Goal: Task Accomplishment & Management: Use online tool/utility

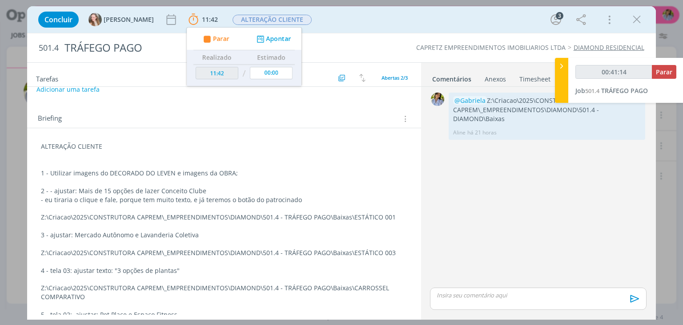
scroll to position [101, 0]
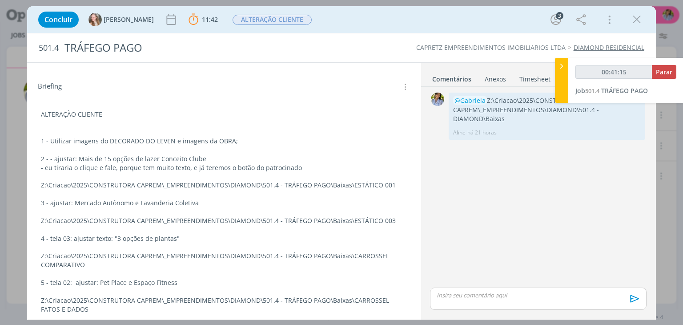
click at [295, 201] on p "3 - ajustar: Mercado Autônomo e Lavanderia Coletiva" at bounding box center [224, 202] width 366 height 9
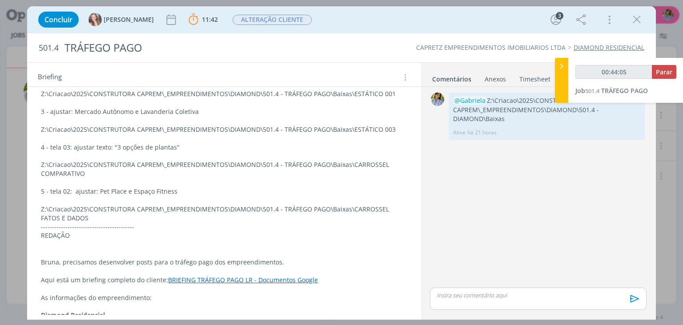
scroll to position [191, 0]
click at [367, 207] on p "Z:\Criacao\2025\CONSTRUTORA CAPREM\_EMPREENDIMENTOS\DIAMOND\501.4 - TRÁFEGO PAG…" at bounding box center [224, 214] width 366 height 18
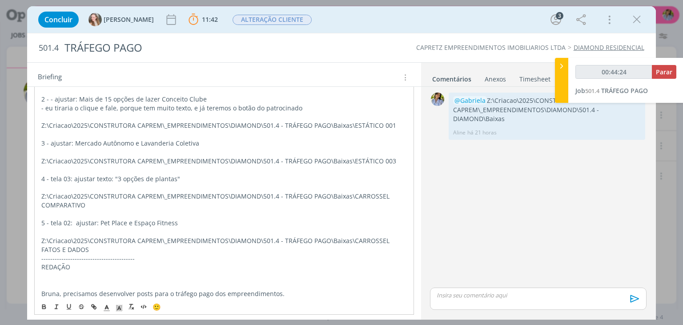
scroll to position [165, 0]
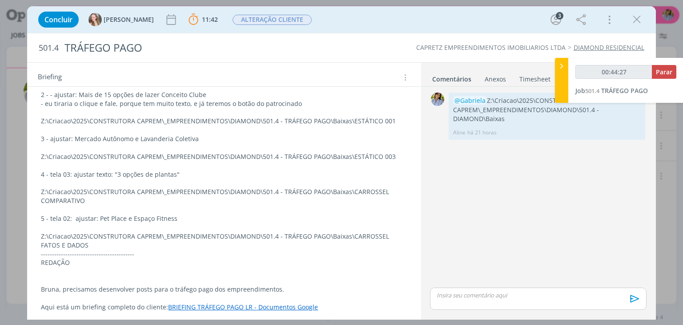
click at [406, 199] on div "ALTERAÇÃO CLIENTE 1 - Utilizar imagens do DECORADO DO LEVEN e imagens da OBRA; …" at bounding box center [224, 237] width 394 height 410
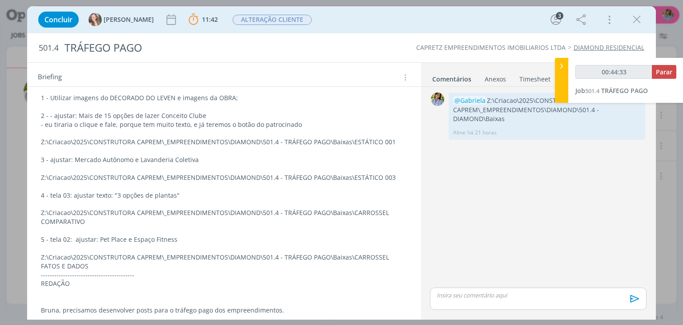
scroll to position [139, 0]
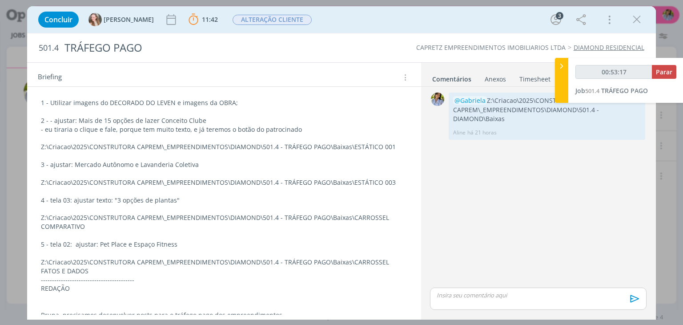
type input "00:53:18"
click at [406, 72] on span "Parar" at bounding box center [664, 72] width 16 height 8
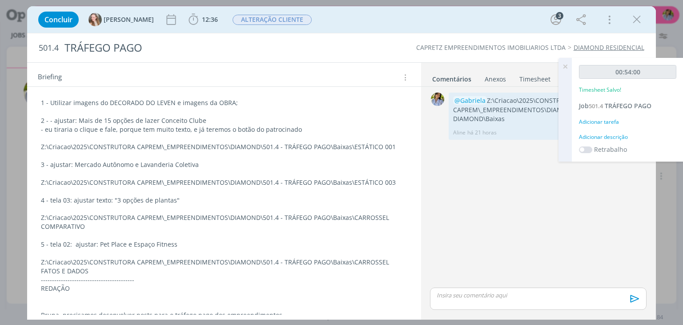
scroll to position [0, 0]
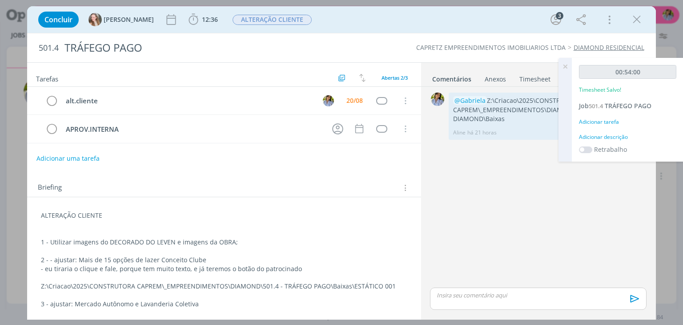
click at [406, 65] on icon at bounding box center [565, 66] width 16 height 17
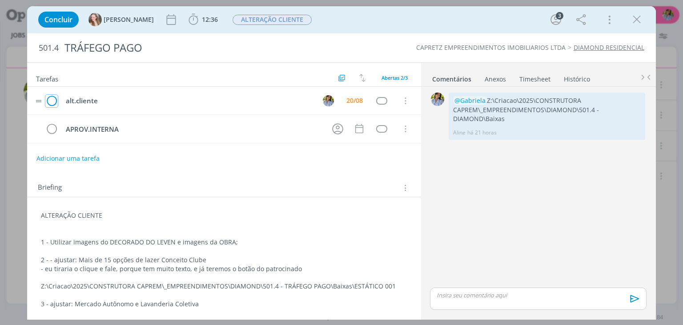
click at [50, 102] on icon "dialog" at bounding box center [51, 100] width 12 height 13
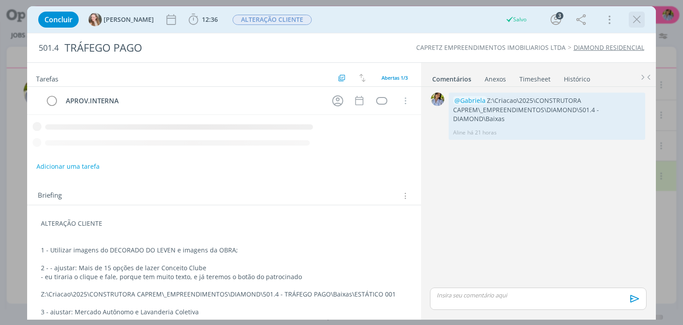
click at [406, 20] on icon "dialog" at bounding box center [636, 19] width 13 height 13
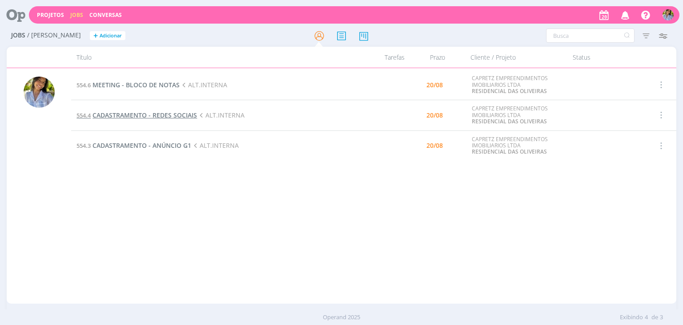
click at [148, 118] on span "CADASTRAMENTO - REDES SOCIAIS" at bounding box center [144, 115] width 104 height 8
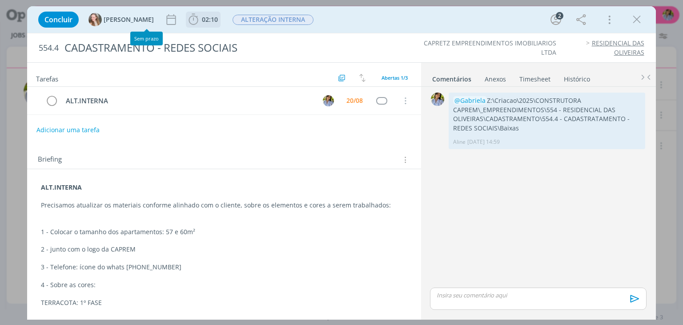
click at [187, 14] on icon "dialog" at bounding box center [193, 19] width 13 height 13
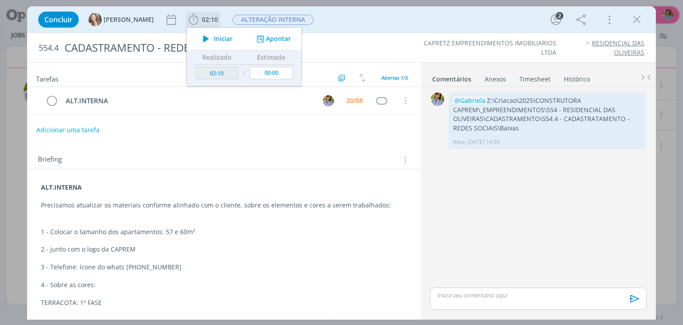
click at [198, 38] on icon "dialog" at bounding box center [206, 39] width 16 height 12
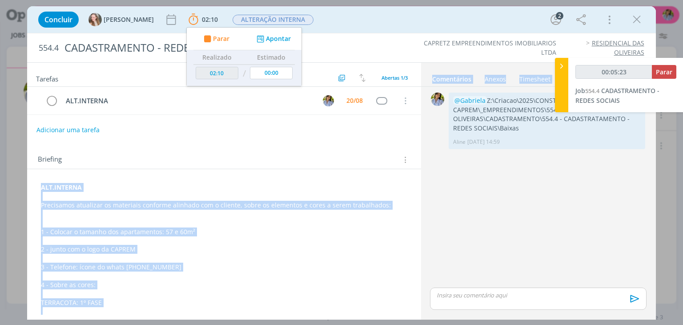
drag, startPoint x: 415, startPoint y: 160, endPoint x: 423, endPoint y: 184, distance: 25.2
click at [406, 184] on div "Tarefas Usar Job de template Ordenar por: Prazo crescente Prazo decrescente Ord…" at bounding box center [341, 190] width 628 height 257
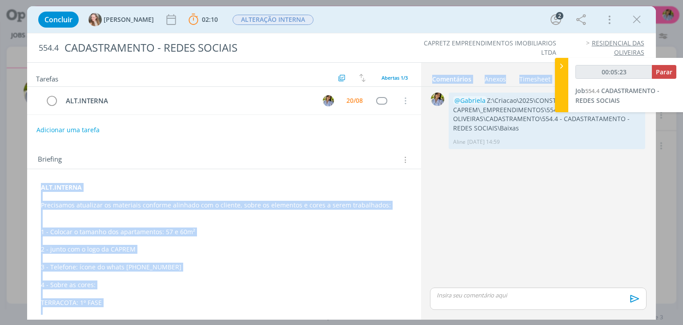
click at [348, 214] on p "dialog" at bounding box center [224, 293] width 366 height 9
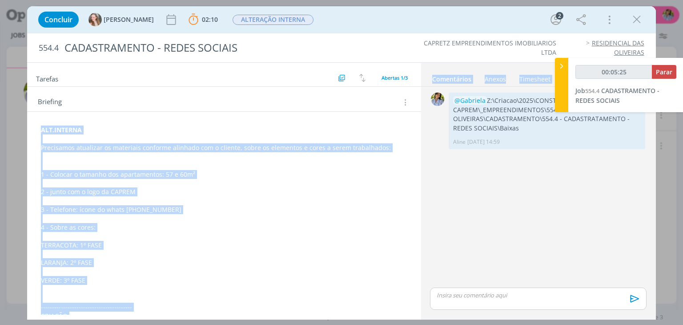
scroll to position [60, 0]
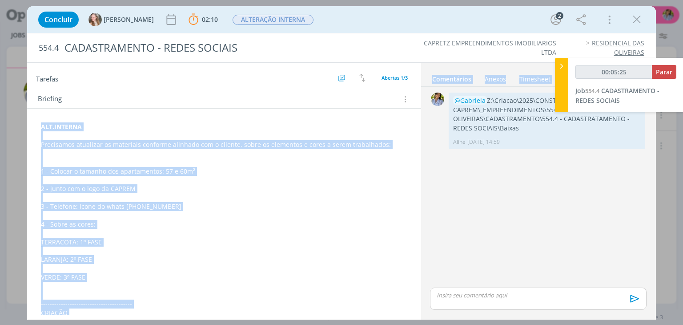
click at [366, 214] on p "dialog" at bounding box center [224, 250] width 366 height 9
click at [252, 205] on p "3 - Telefone: ícone do whats [PHONE_NUMBER]" at bounding box center [224, 206] width 366 height 9
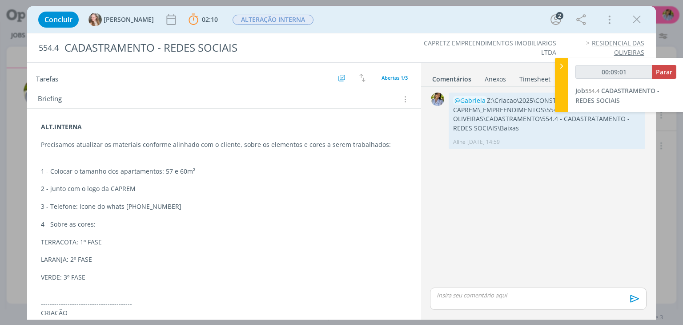
type input "00:09:02"
click at [406, 76] on button "Parar" at bounding box center [664, 72] width 24 height 14
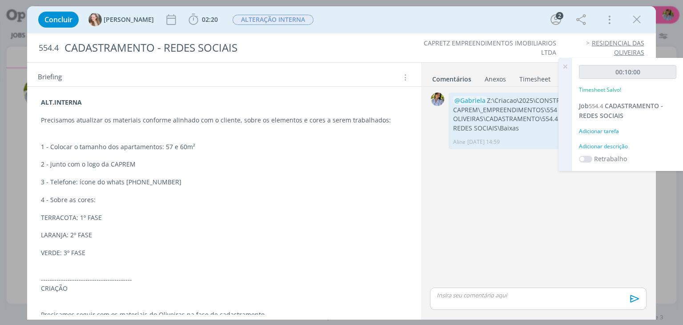
scroll to position [0, 0]
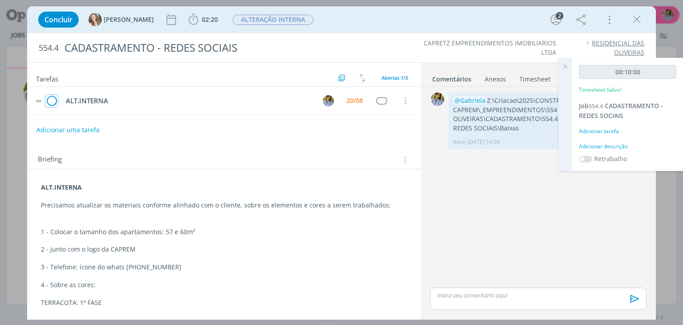
click at [52, 100] on icon "dialog" at bounding box center [51, 100] width 12 height 13
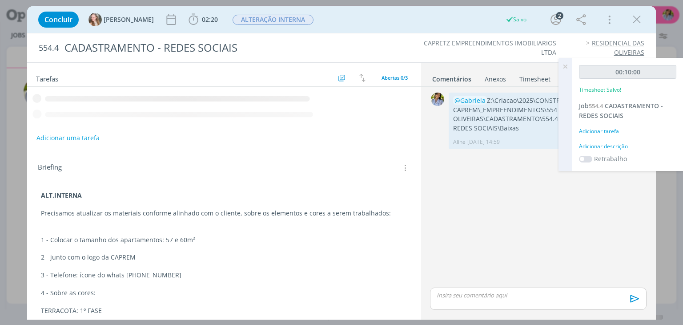
click at [406, 22] on icon "dialog" at bounding box center [636, 19] width 13 height 13
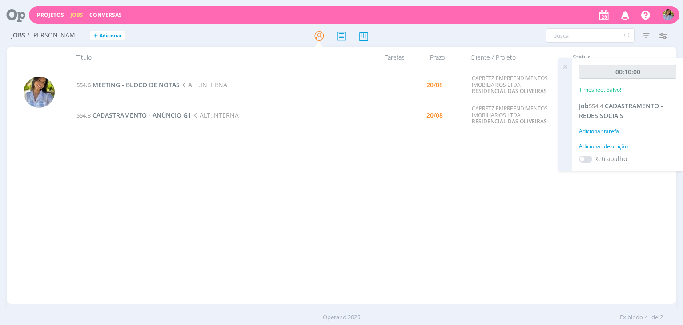
click at [406, 68] on div "Projetos Jobs Conversas Notificações [PERSON_NAME] atribuiu à você uma tarefa n…" at bounding box center [341, 162] width 683 height 325
click at [406, 66] on icon at bounding box center [565, 66] width 16 height 17
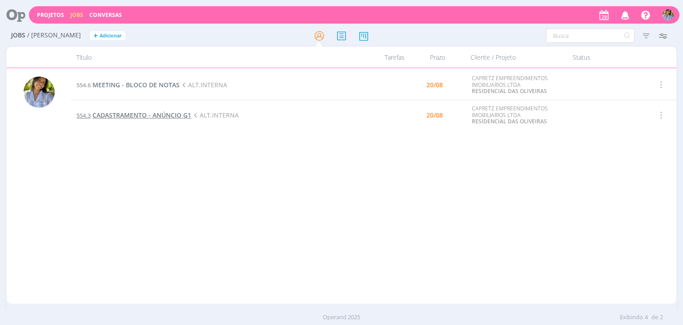
click at [125, 115] on span "CADASTRAMENTO - ANÚNCIO G1" at bounding box center [141, 115] width 99 height 8
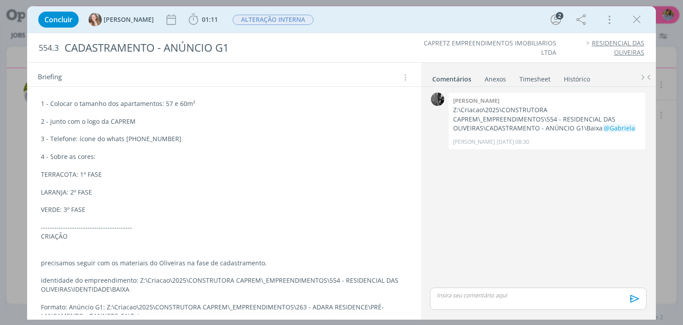
scroll to position [155, 0]
drag, startPoint x: 631, startPoint y: 23, endPoint x: 298, endPoint y: 39, distance: 333.4
click at [406, 23] on icon "dialog" at bounding box center [636, 19] width 13 height 13
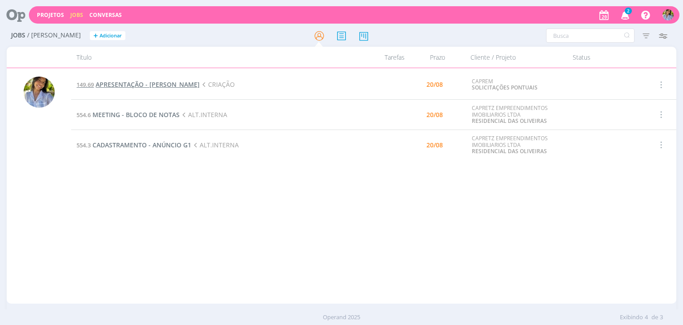
click at [139, 83] on span "APRESENTAÇÃO - [PERSON_NAME]" at bounding box center [148, 84] width 104 height 8
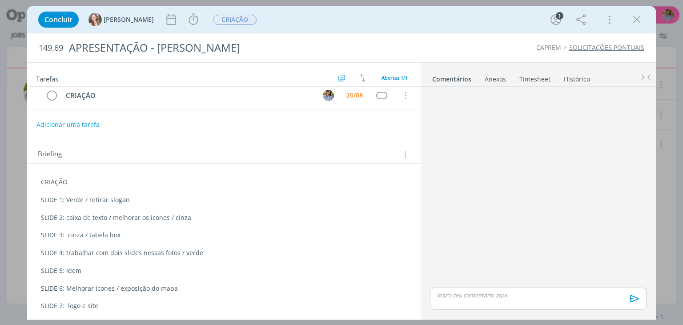
scroll to position [7, 0]
click at [406, 79] on div "Anexos 0" at bounding box center [495, 79] width 21 height 9
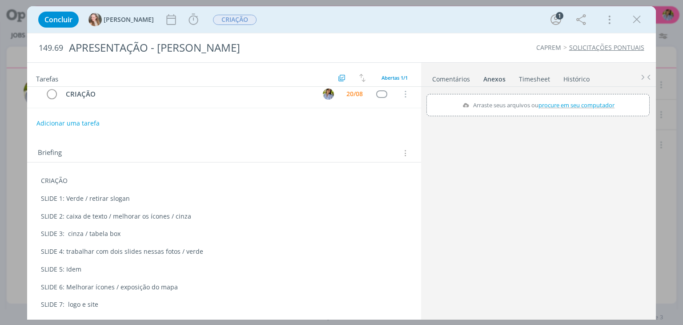
click at [406, 80] on link "Comentários" at bounding box center [451, 77] width 39 height 13
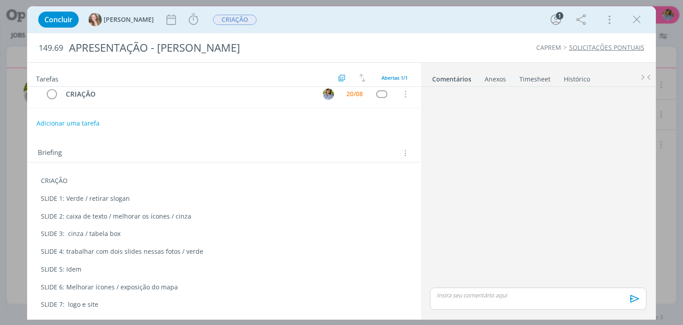
scroll to position [0, 0]
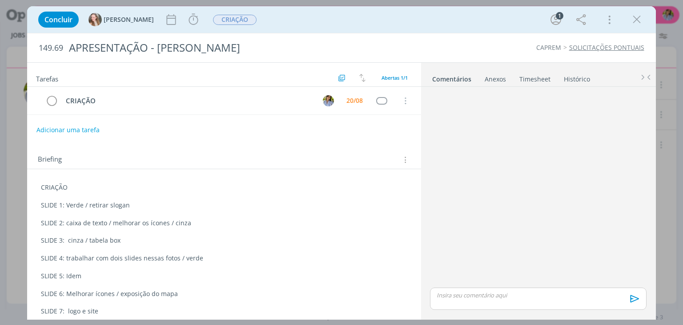
click at [406, 79] on div "Anexos 0" at bounding box center [495, 79] width 21 height 9
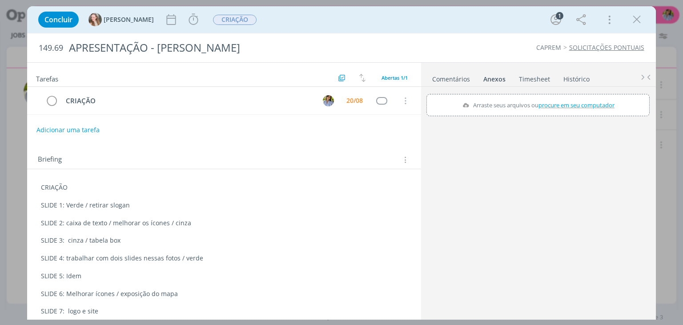
click at [406, 84] on ul "Comentários Anexos 0 Timesheet Histórico" at bounding box center [538, 75] width 235 height 24
click at [406, 79] on link "Timesheet" at bounding box center [534, 77] width 32 height 13
click at [406, 81] on div "Anexos 0" at bounding box center [493, 79] width 21 height 9
click at [406, 82] on link "Comentários" at bounding box center [451, 77] width 39 height 13
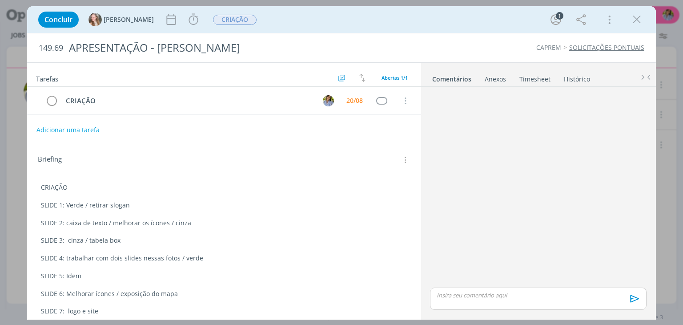
click at [406, 83] on div "Anexos 0" at bounding box center [495, 79] width 21 height 9
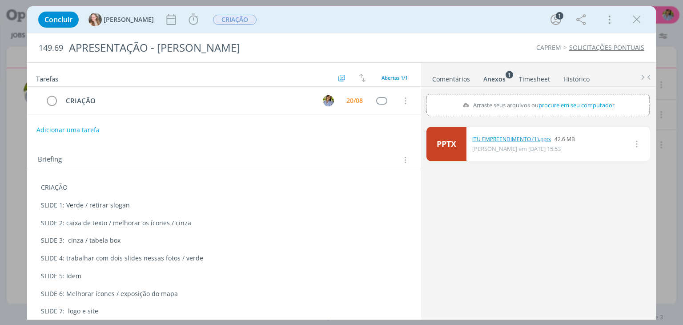
click at [406, 138] on link "ITU EMPREENDIMENTO (1).pptx" at bounding box center [511, 139] width 79 height 8
click at [406, 146] on link "PPTX" at bounding box center [446, 144] width 40 height 34
